Goal: Transaction & Acquisition: Book appointment/travel/reservation

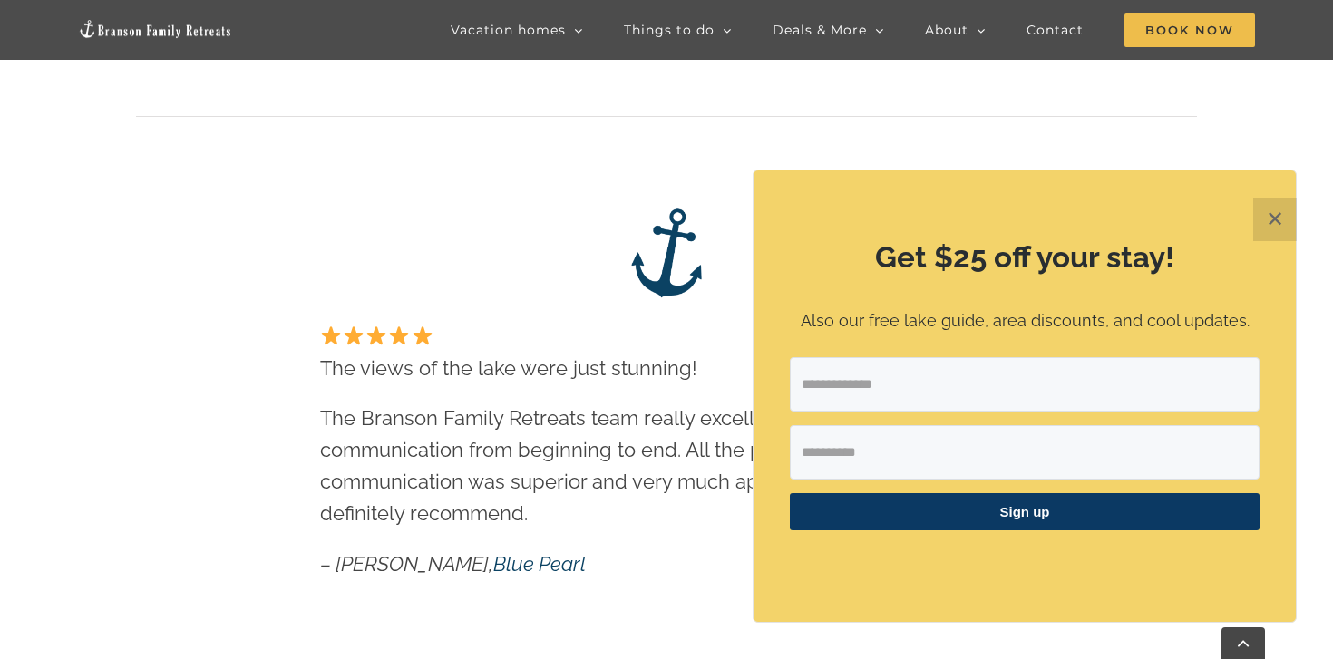
scroll to position [2172, 0]
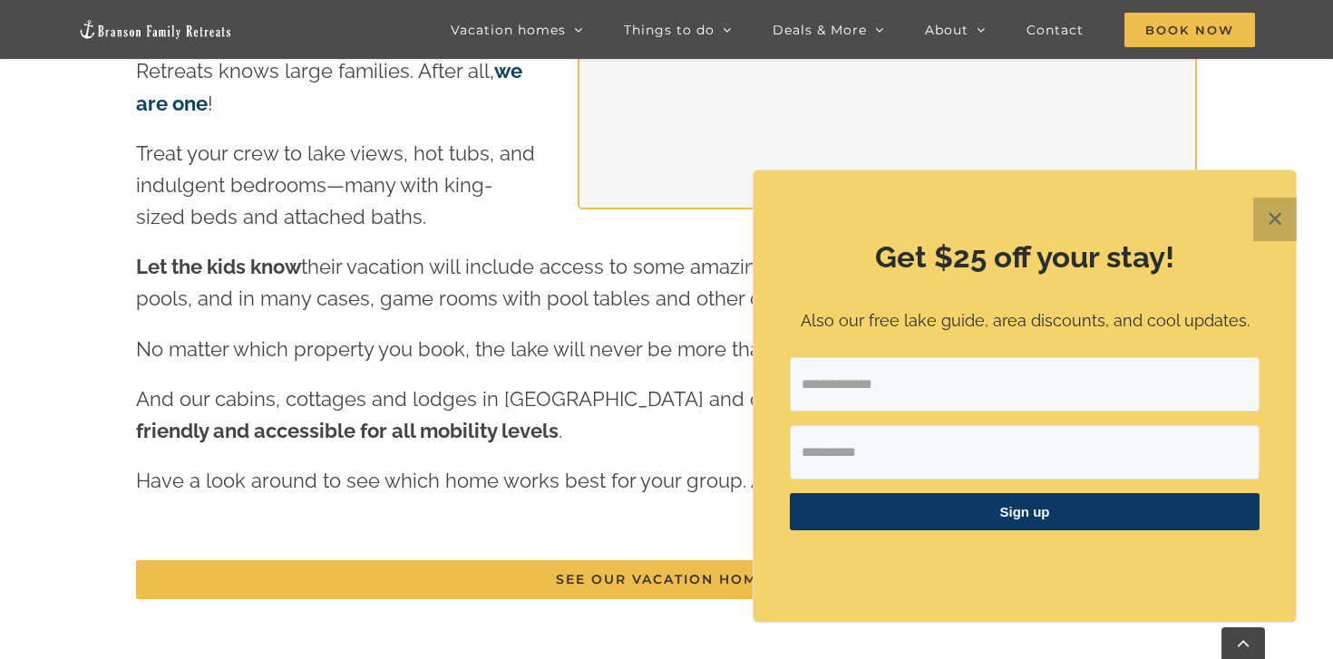
click at [1284, 209] on button "✕" at bounding box center [1275, 220] width 44 height 44
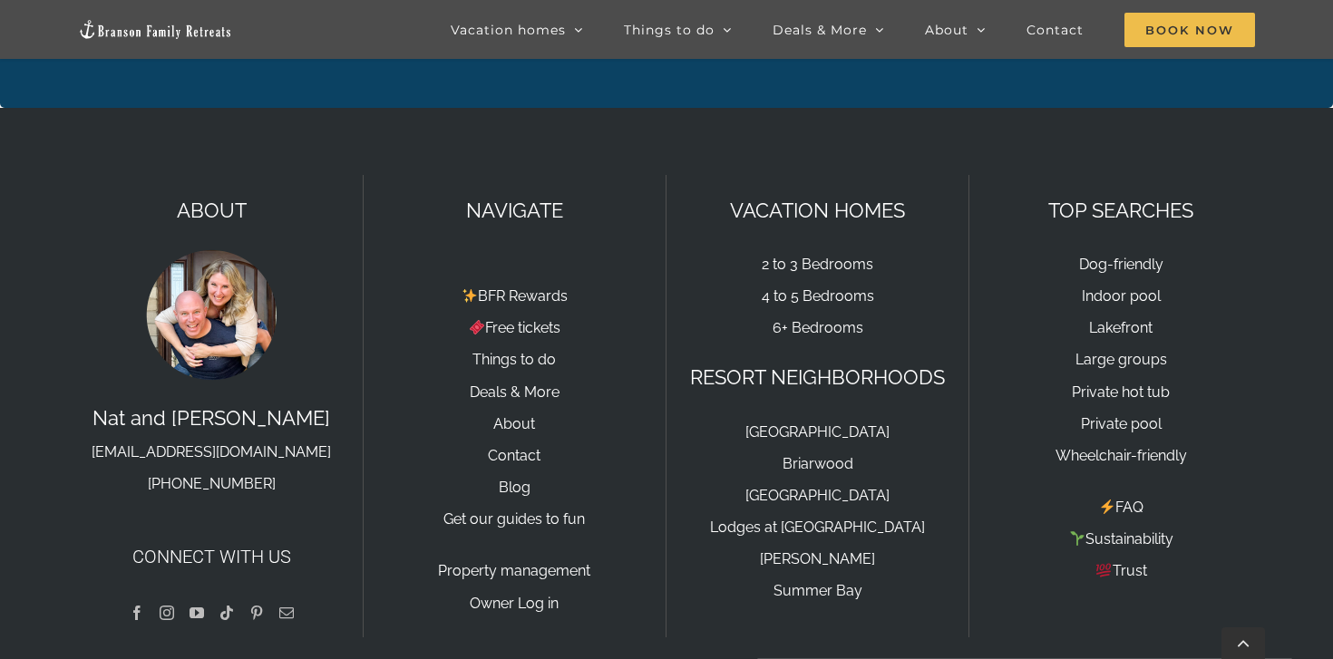
scroll to position [6159, 0]
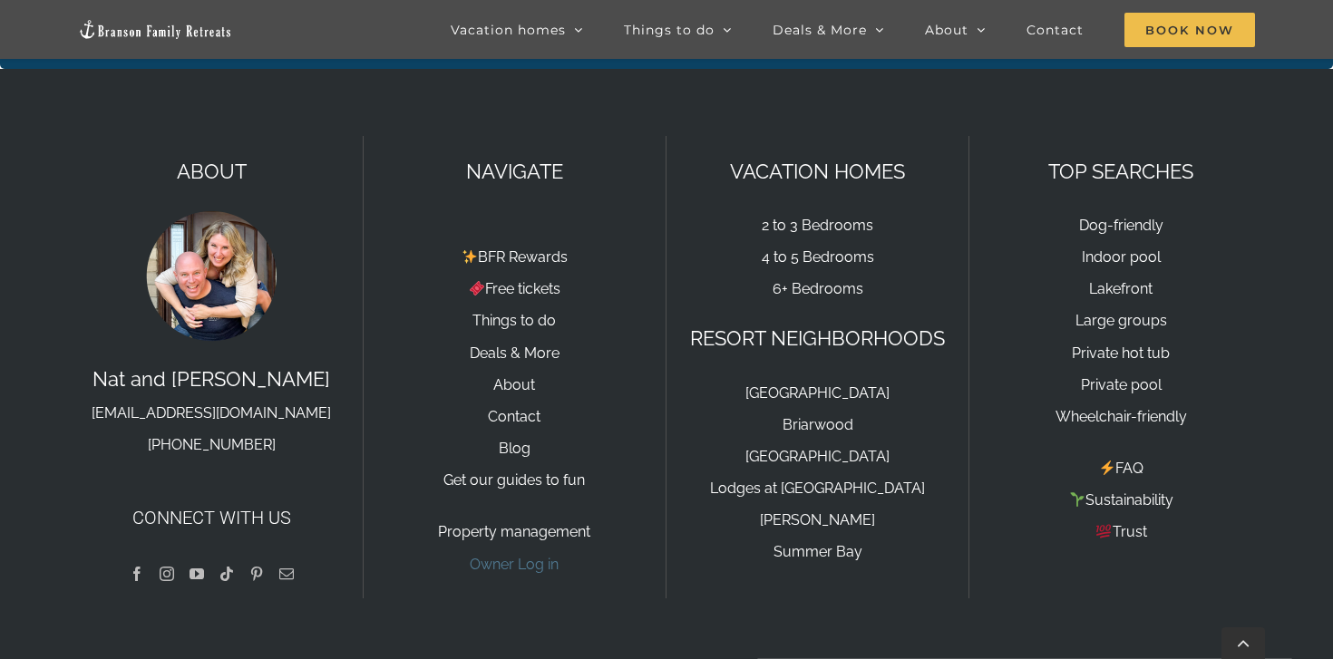
click at [507, 556] on link "Owner Log in" at bounding box center [514, 564] width 89 height 17
click at [826, 217] on link "2 to 3 Bedrooms" at bounding box center [818, 225] width 112 height 17
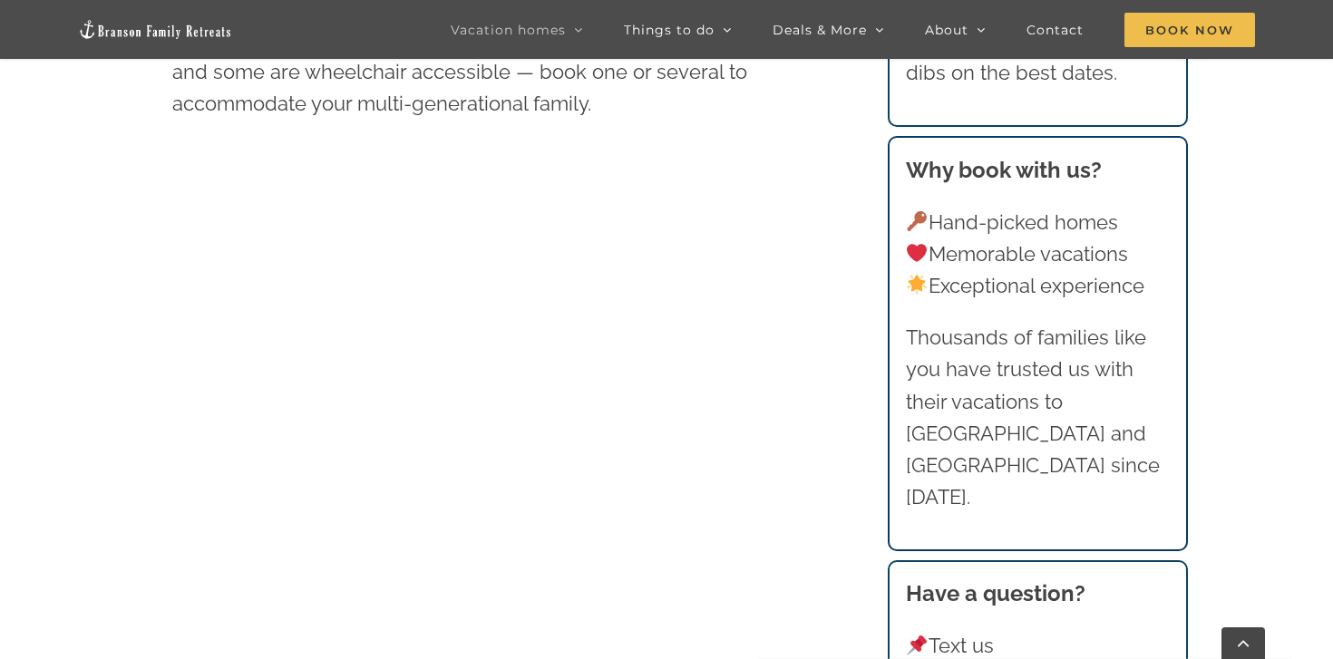
scroll to position [979, 0]
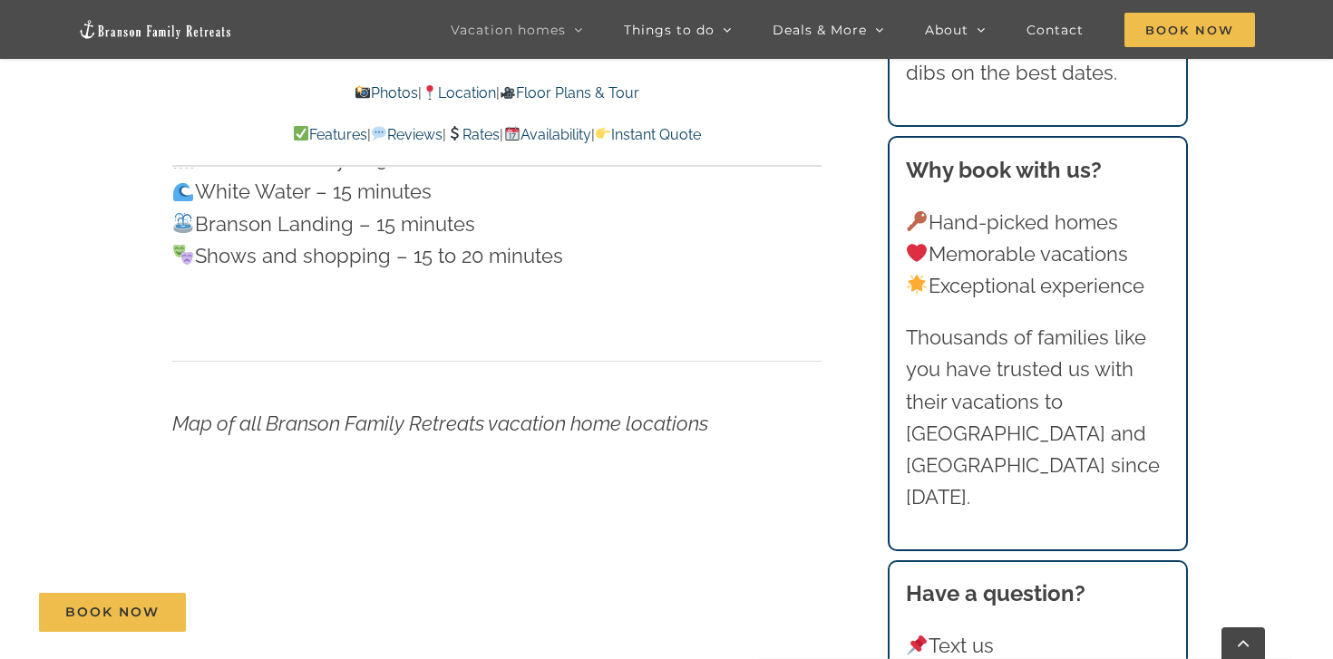
scroll to position [6450, 0]
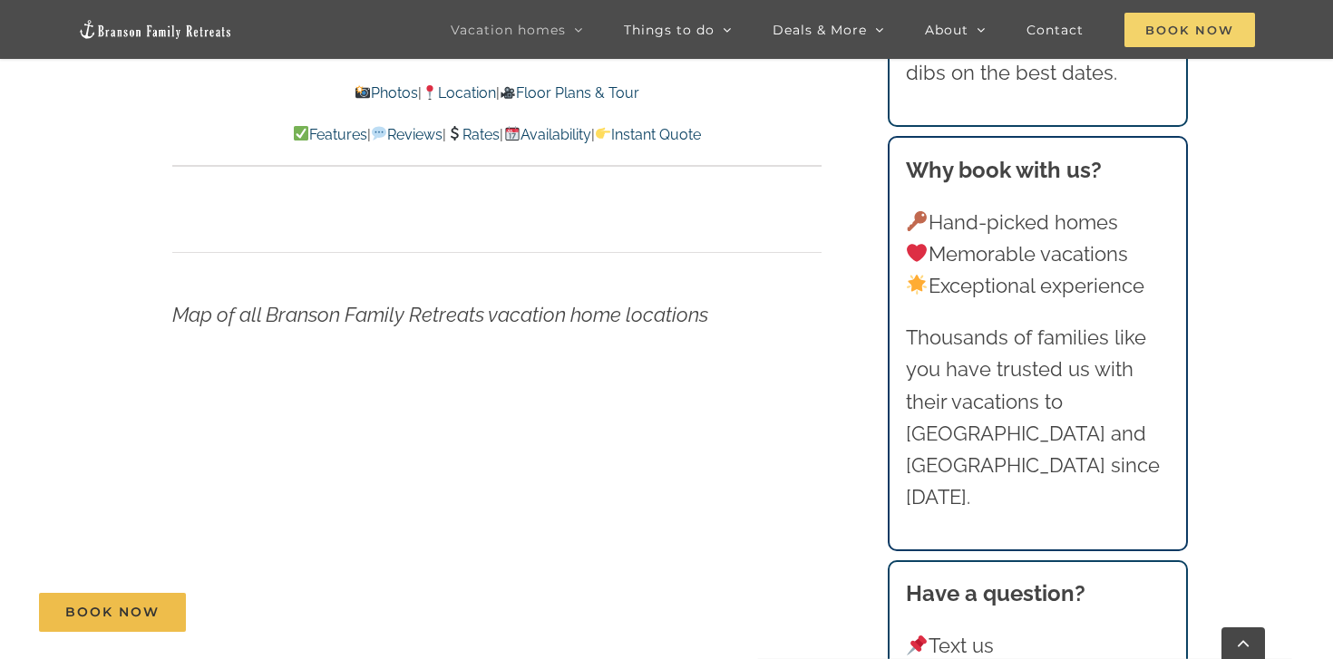
click at [1159, 32] on span "Book Now" at bounding box center [1189, 30] width 131 height 34
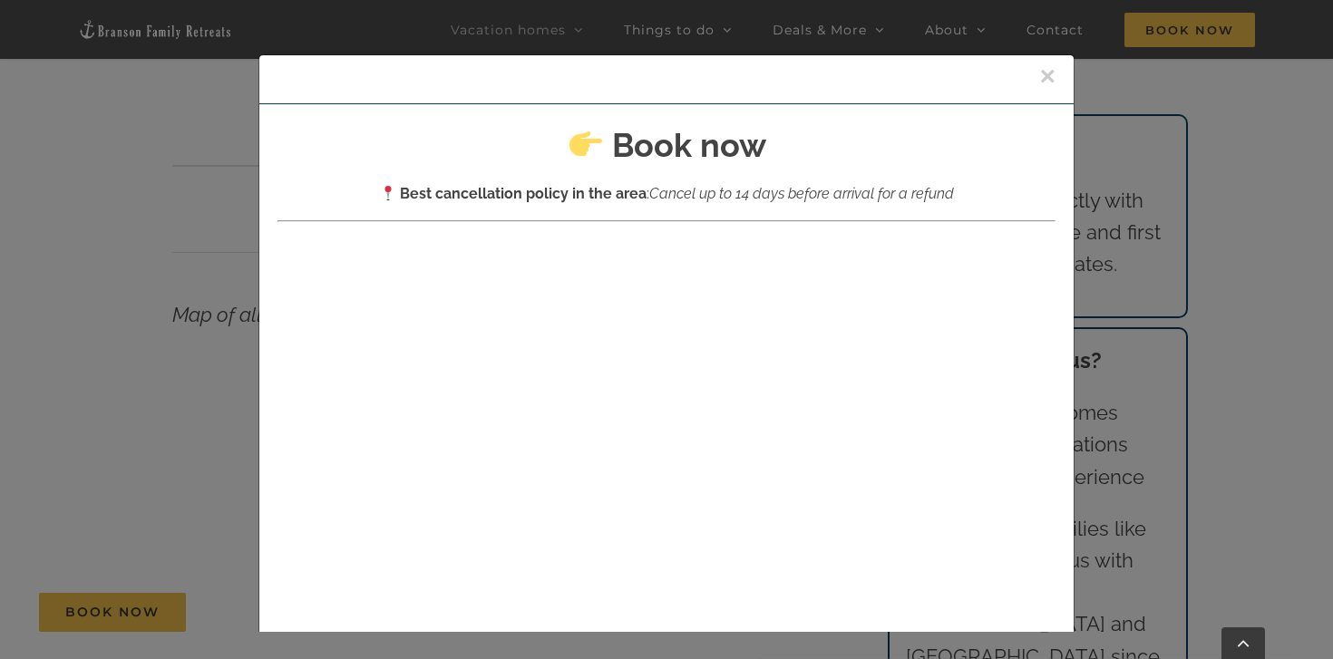
click at [1049, 74] on button "×" at bounding box center [1047, 76] width 16 height 27
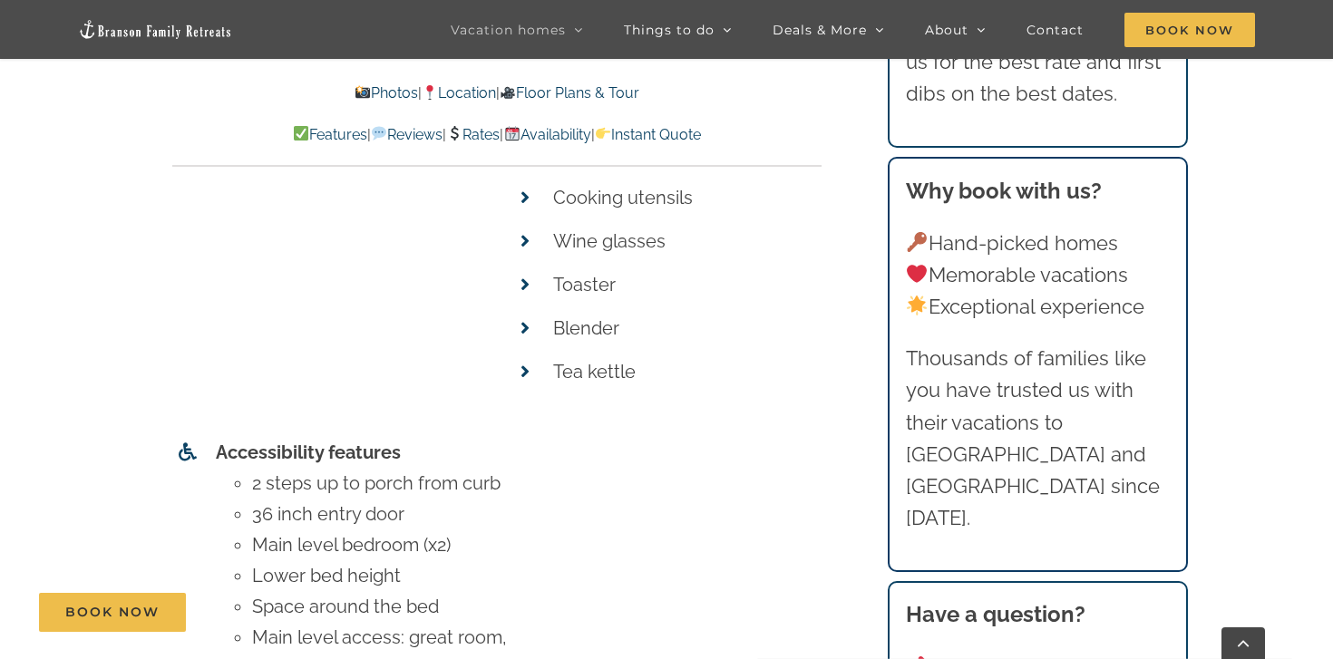
scroll to position [8118, 0]
click at [701, 139] on link "Instant Quote" at bounding box center [648, 134] width 106 height 17
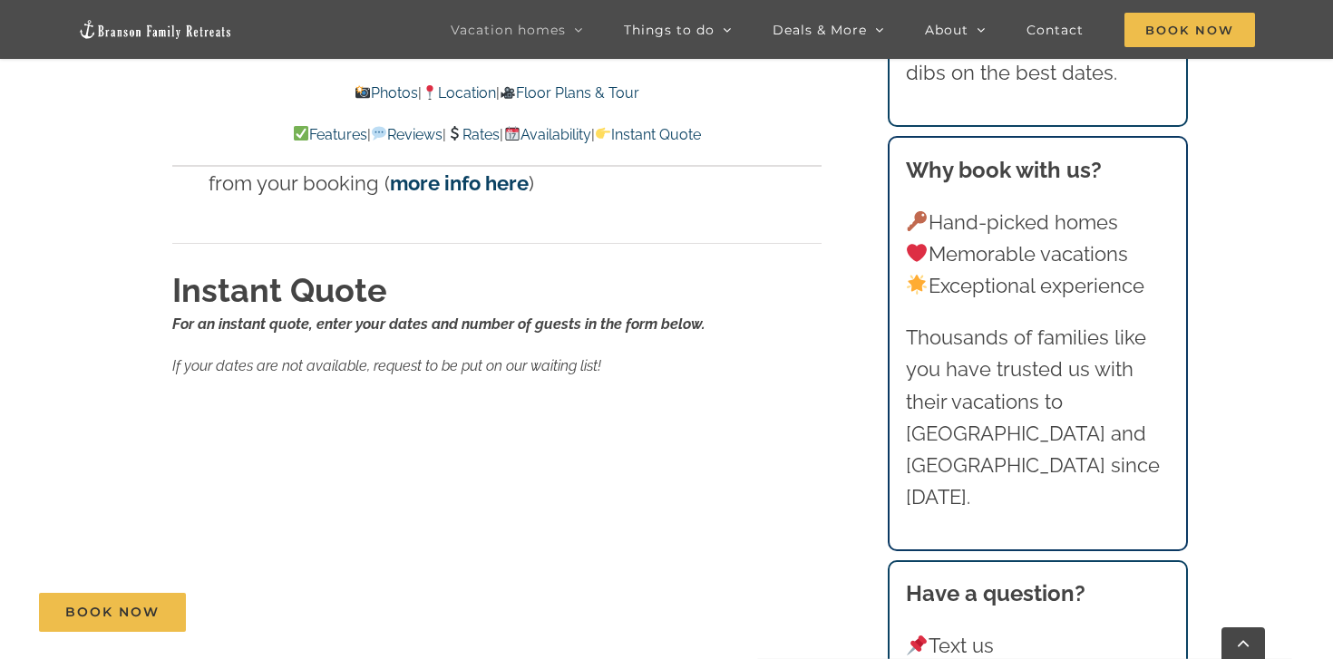
scroll to position [11991, 0]
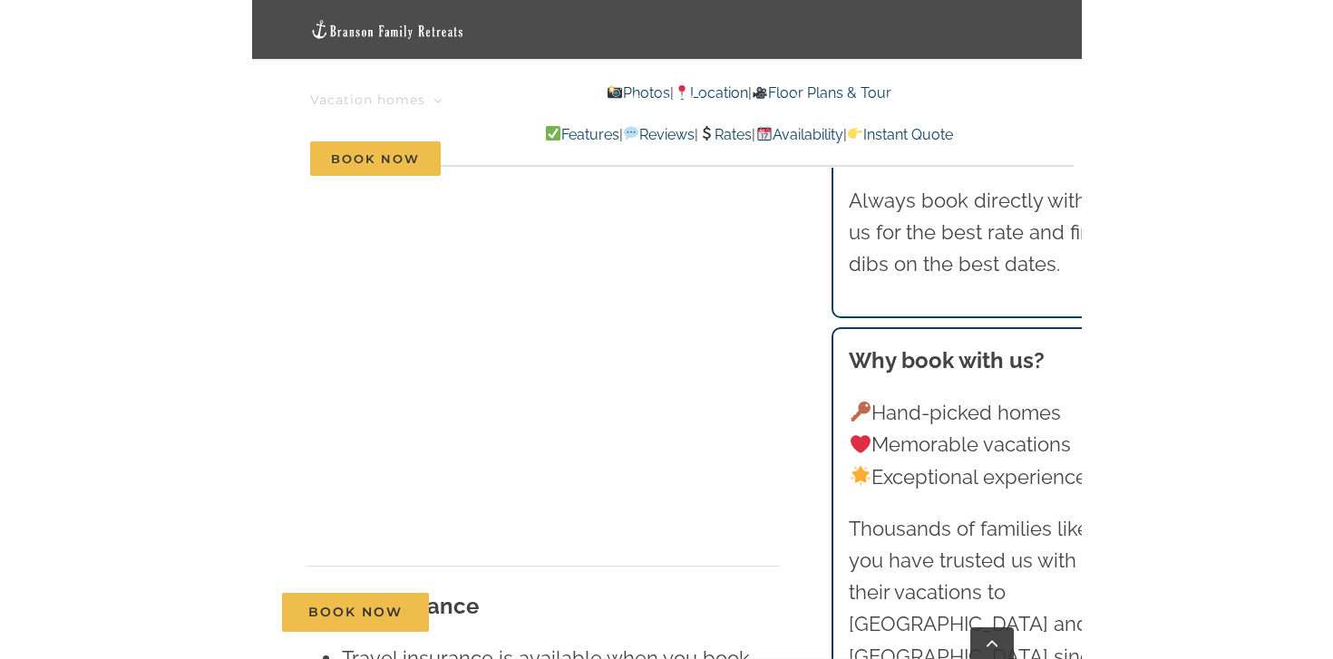
scroll to position [12524, 0]
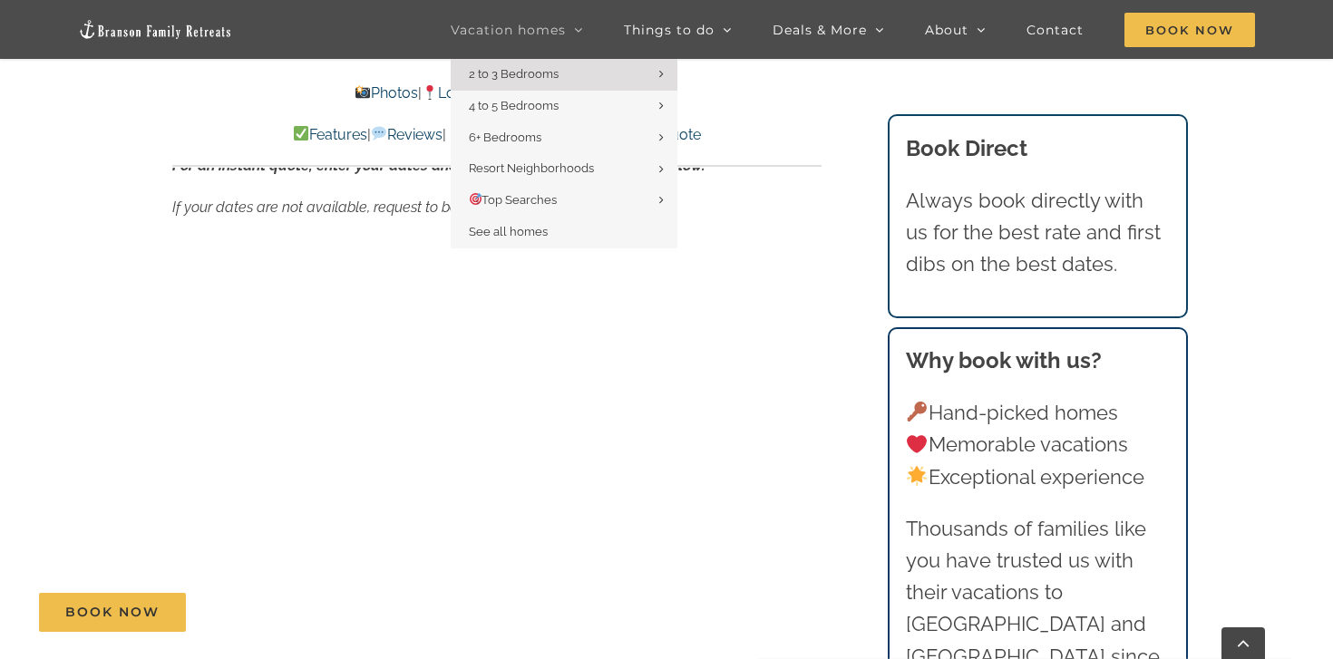
click at [484, 29] on span "Vacation homes" at bounding box center [508, 30] width 115 height 13
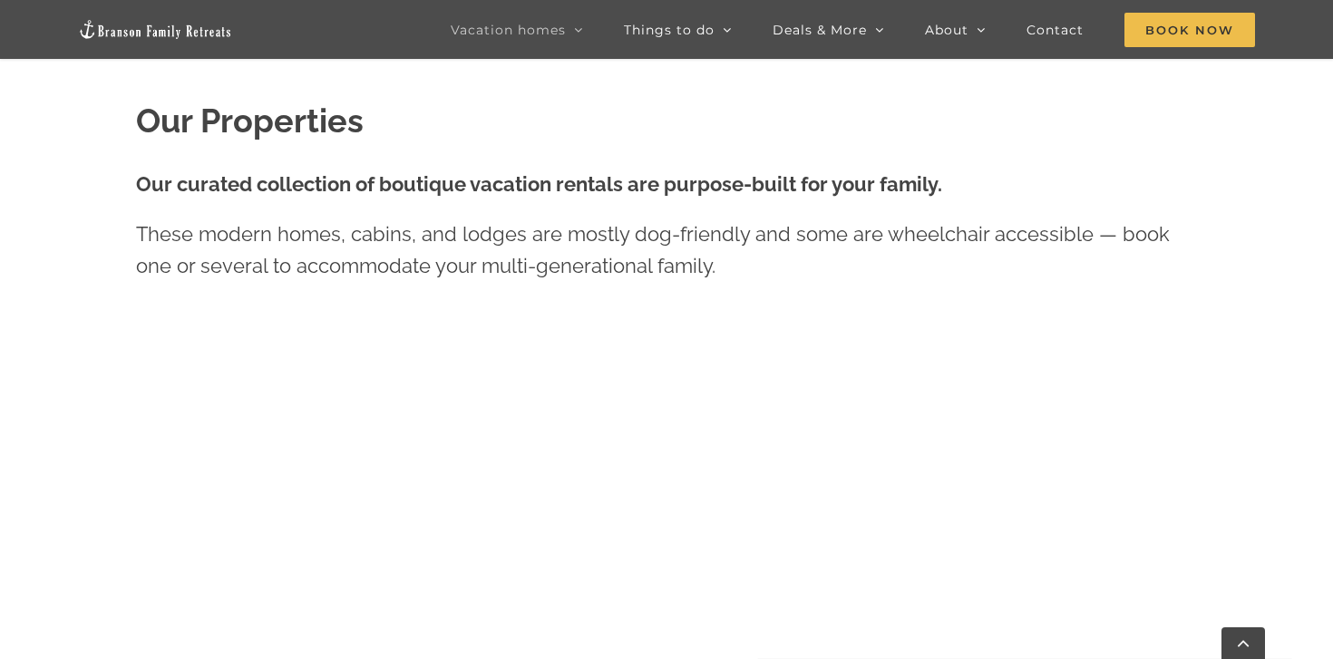
scroll to position [661, 0]
